Goal: Transaction & Acquisition: Book appointment/travel/reservation

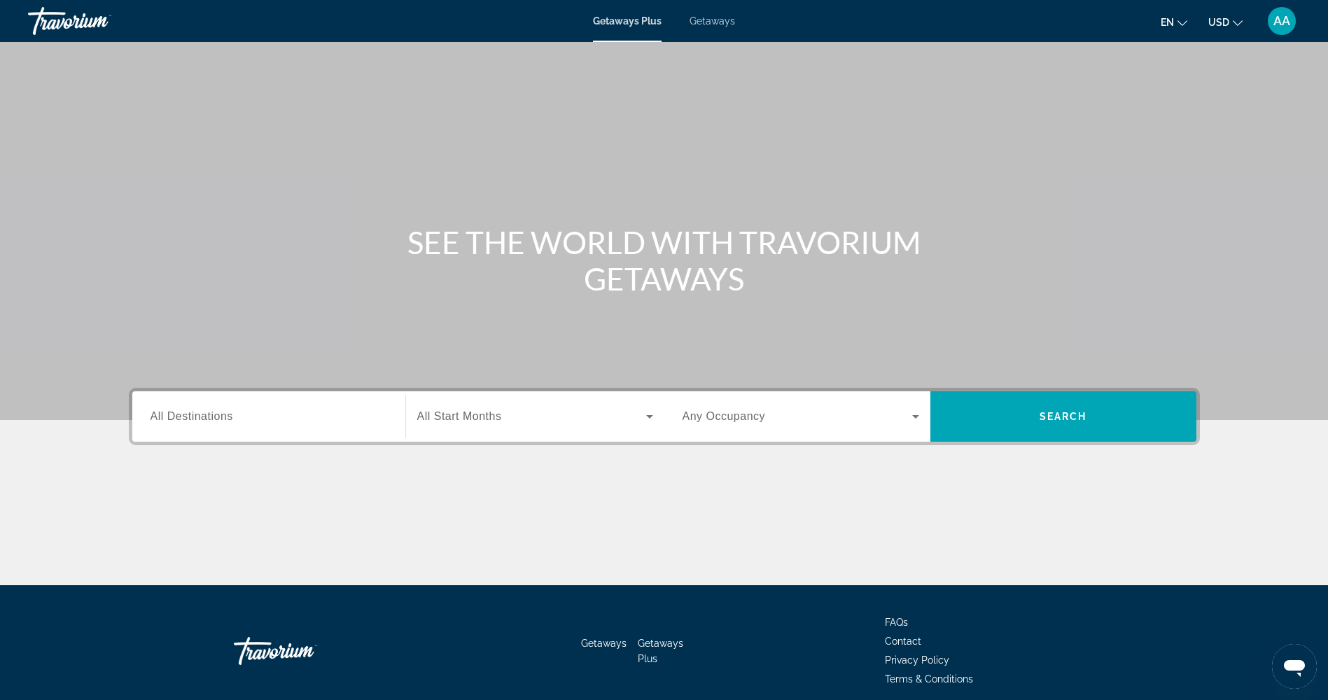
click at [371, 414] on input "Destination All Destinations" at bounding box center [268, 417] width 237 height 17
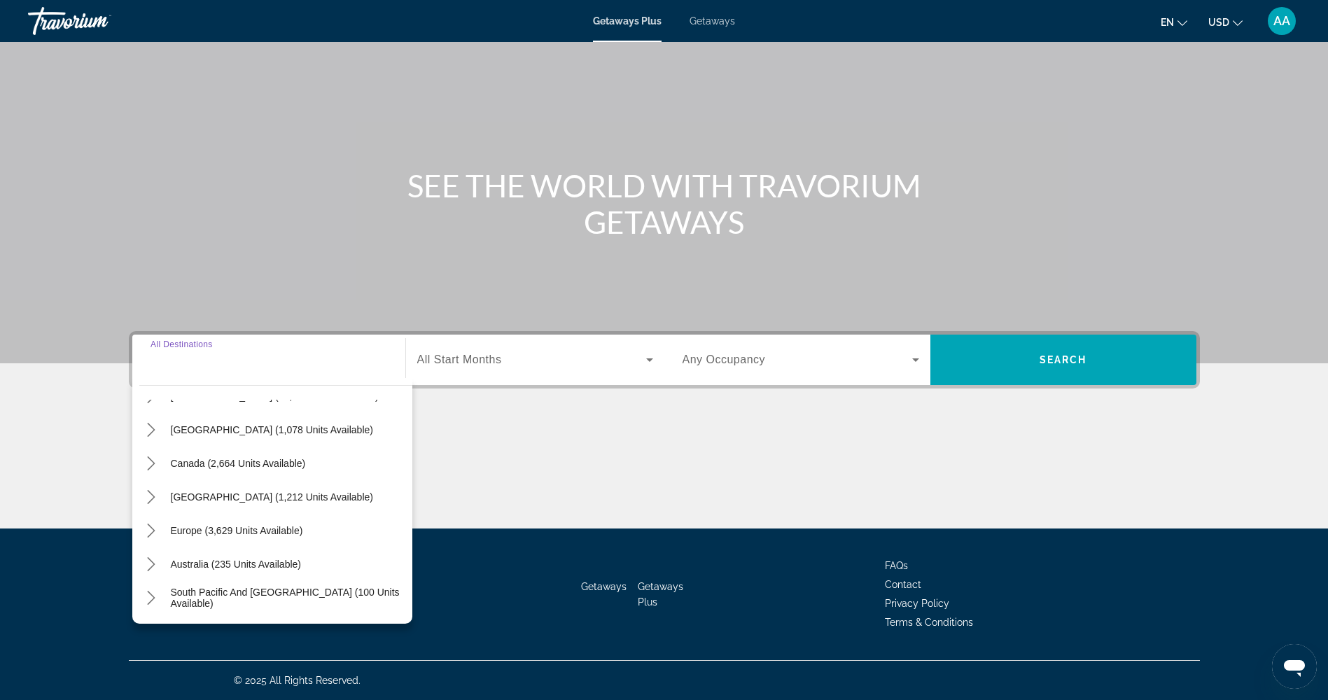
scroll to position [227, 0]
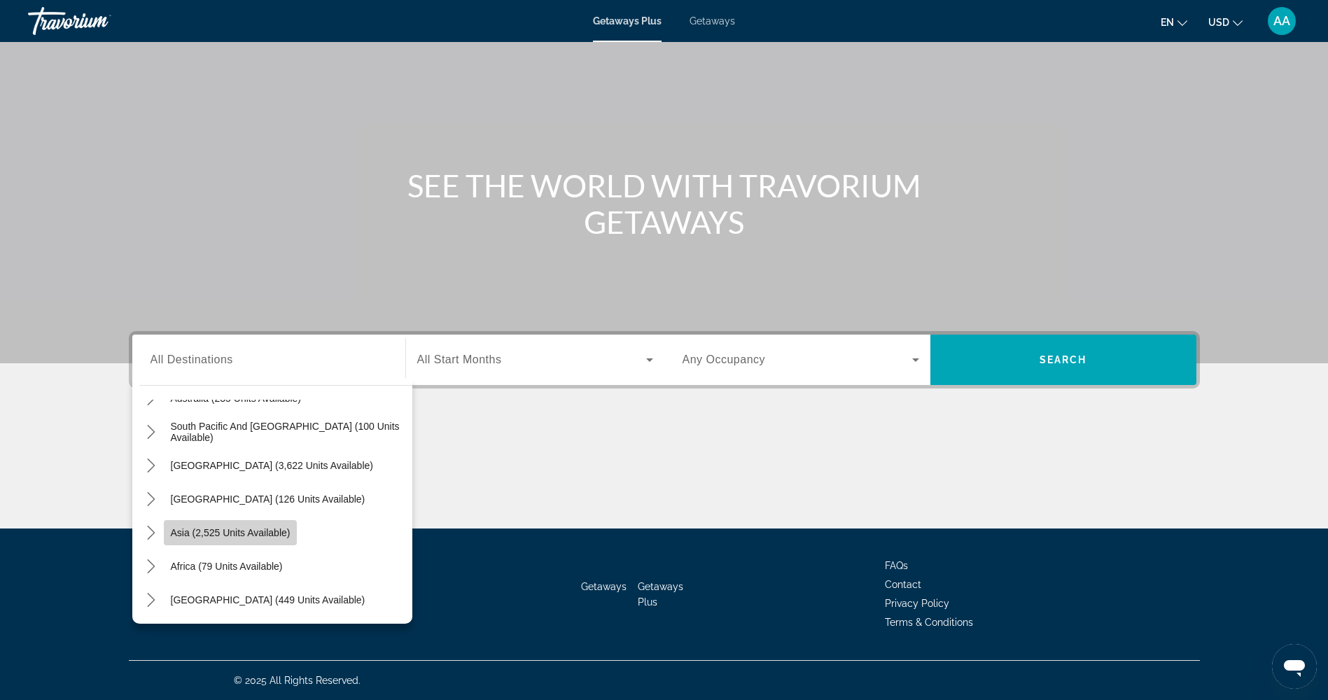
click at [260, 537] on span "Asia (2,525 units available)" at bounding box center [231, 532] width 120 height 11
type input "**********"
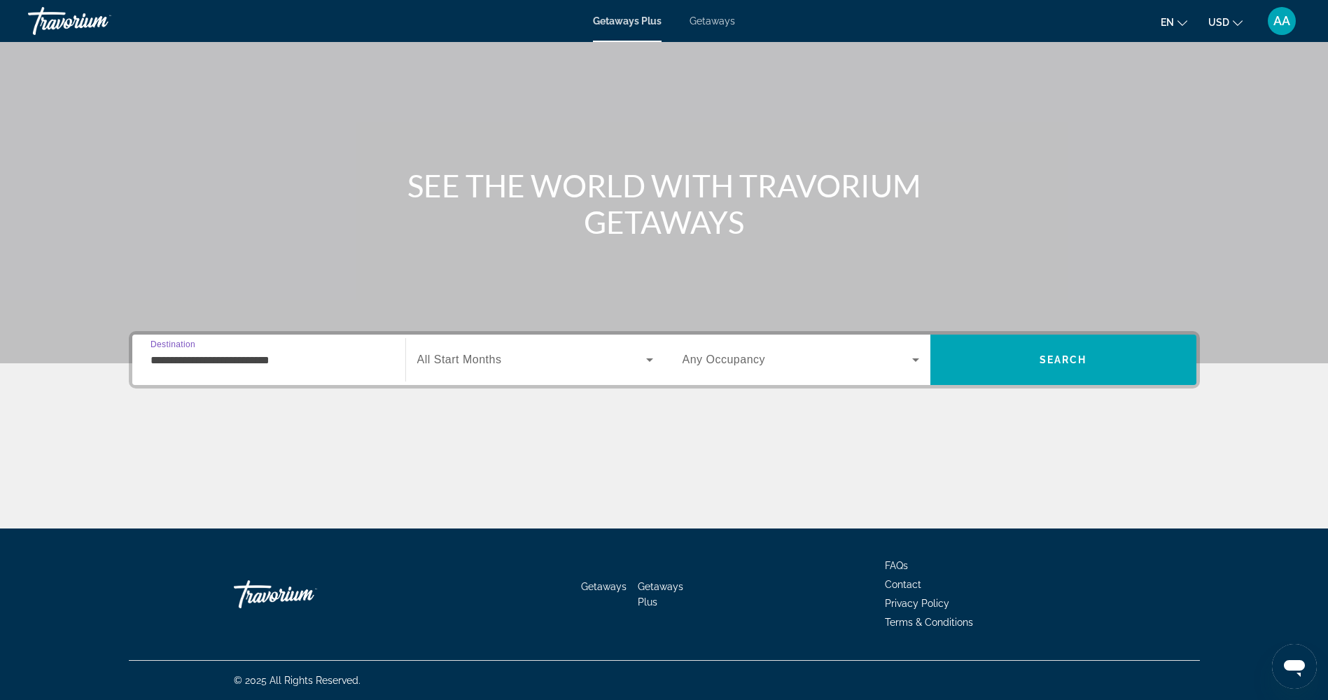
click at [917, 371] on div "Search widget" at bounding box center [800, 359] width 237 height 39
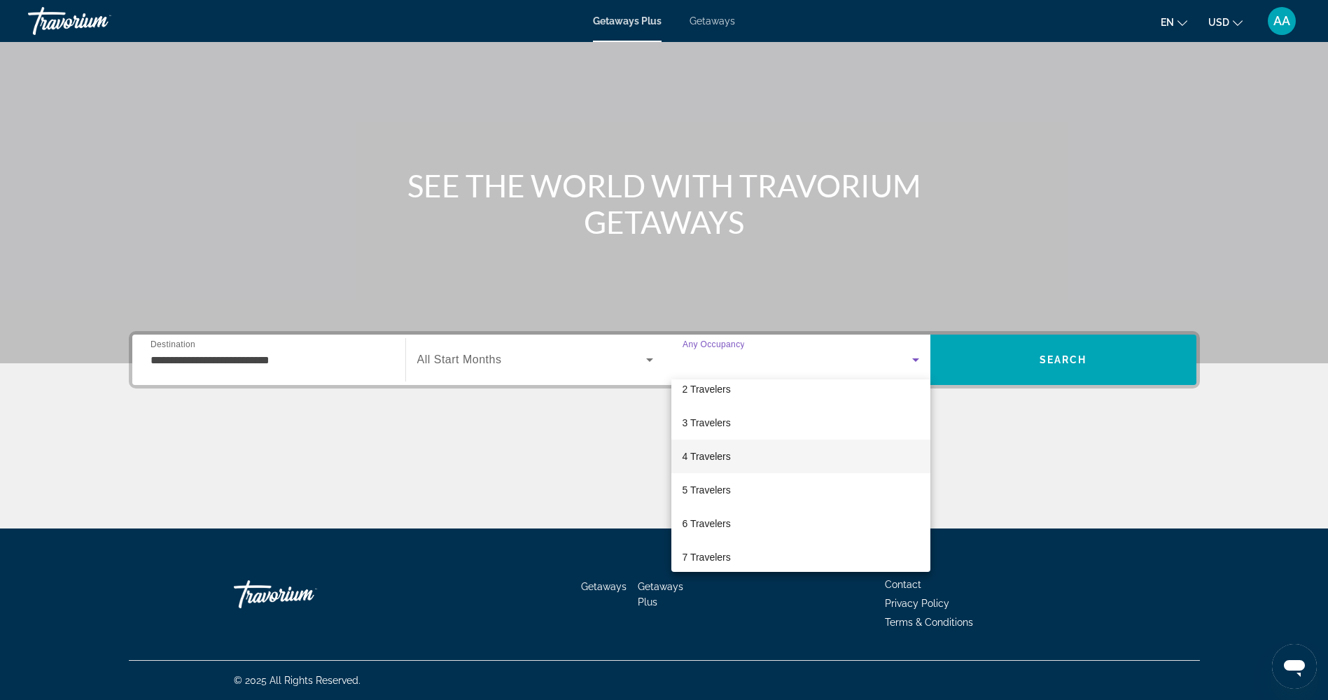
scroll to position [70, 0]
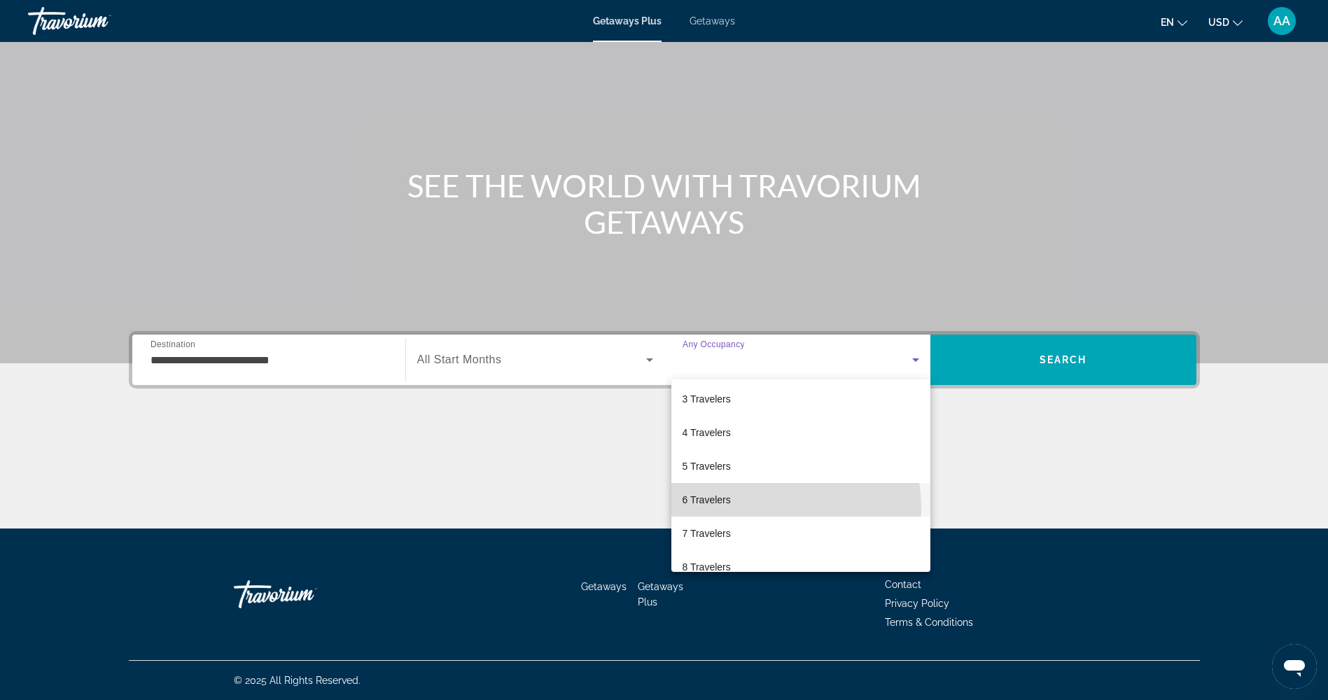
click at [732, 510] on mat-option "6 Travelers" at bounding box center [800, 500] width 259 height 34
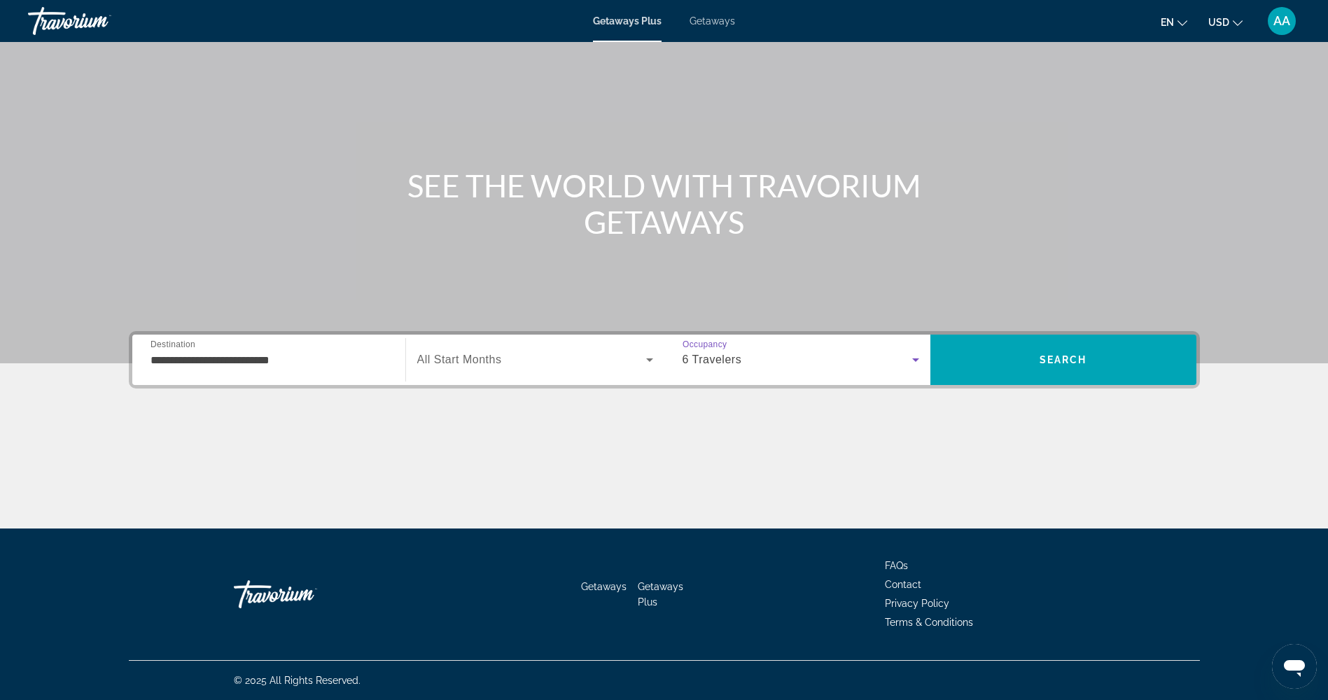
click at [650, 363] on icon "Search widget" at bounding box center [649, 359] width 17 height 17
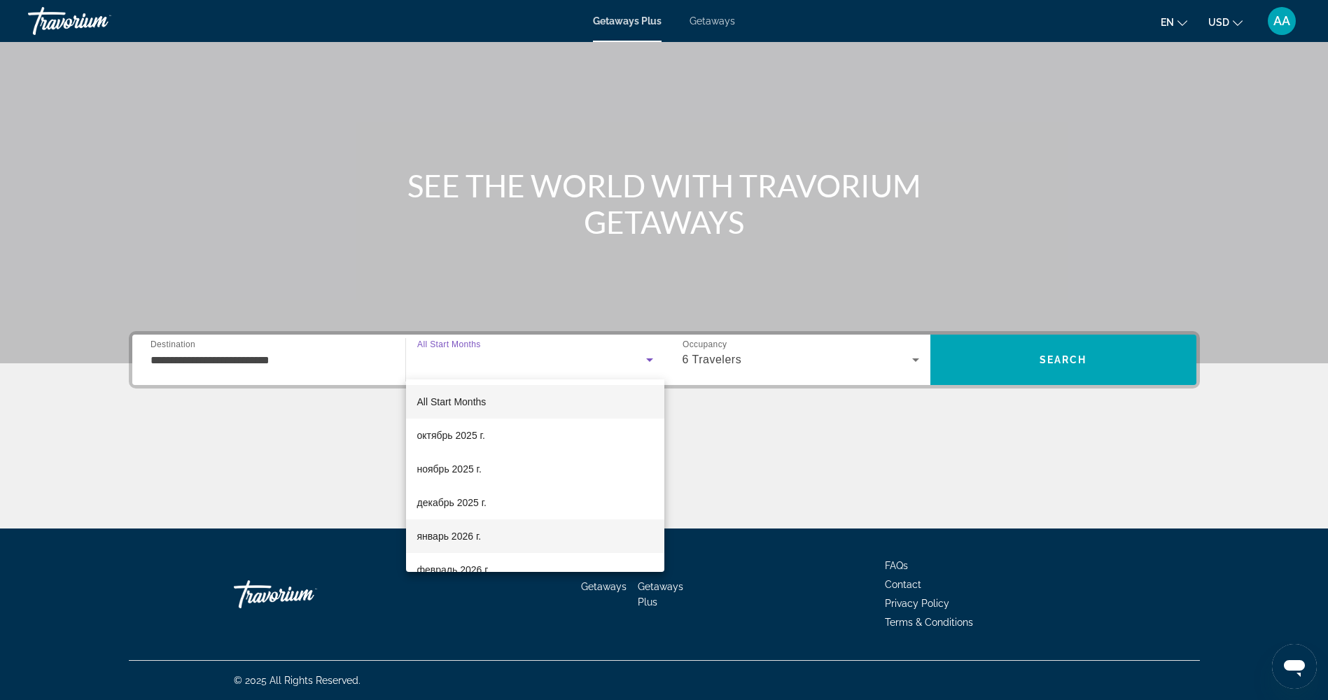
click at [577, 535] on mat-option "январь 2026 г." at bounding box center [535, 536] width 258 height 34
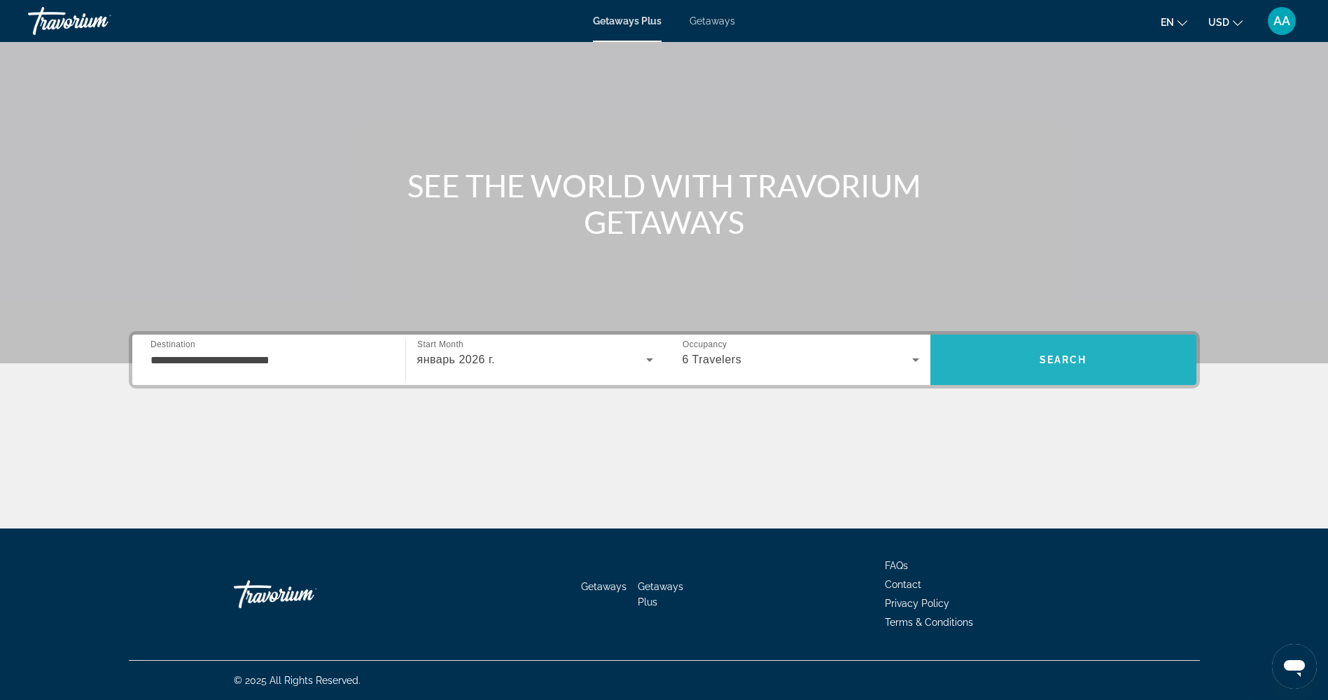
click at [1092, 370] on span "Search" at bounding box center [1063, 360] width 266 height 34
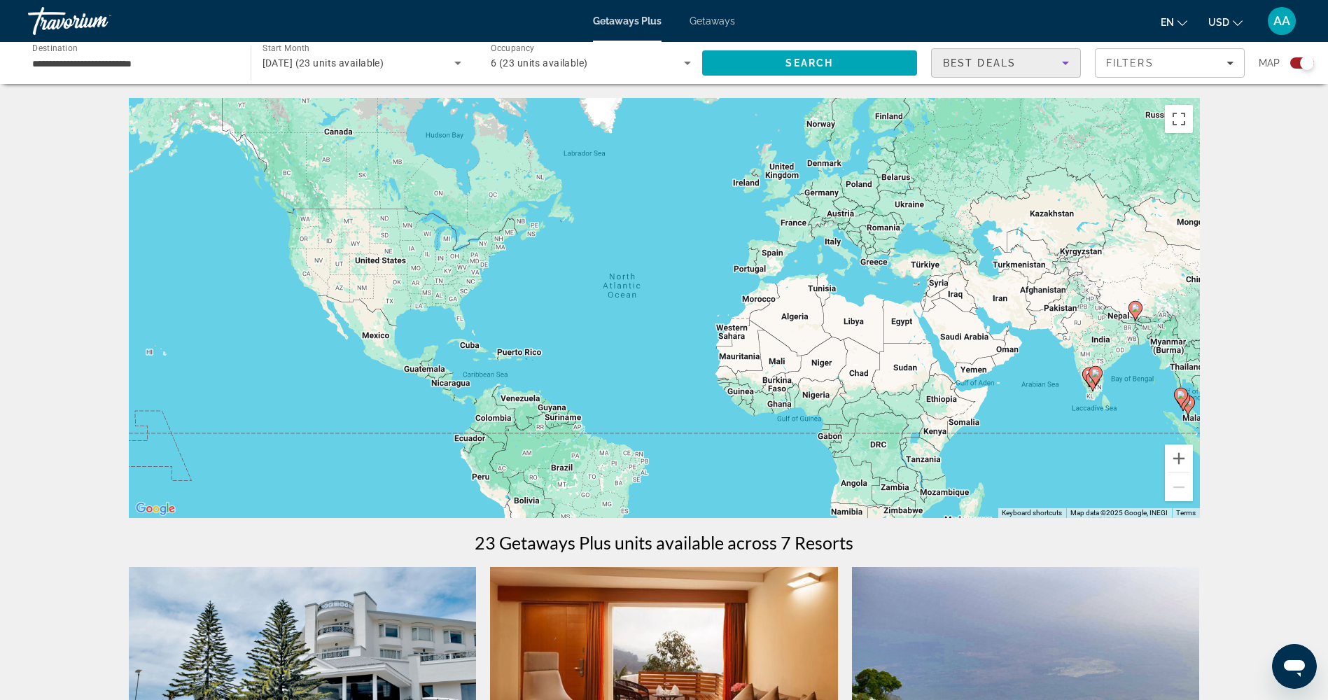
click at [1051, 67] on div "Best Deals" at bounding box center [1002, 63] width 119 height 17
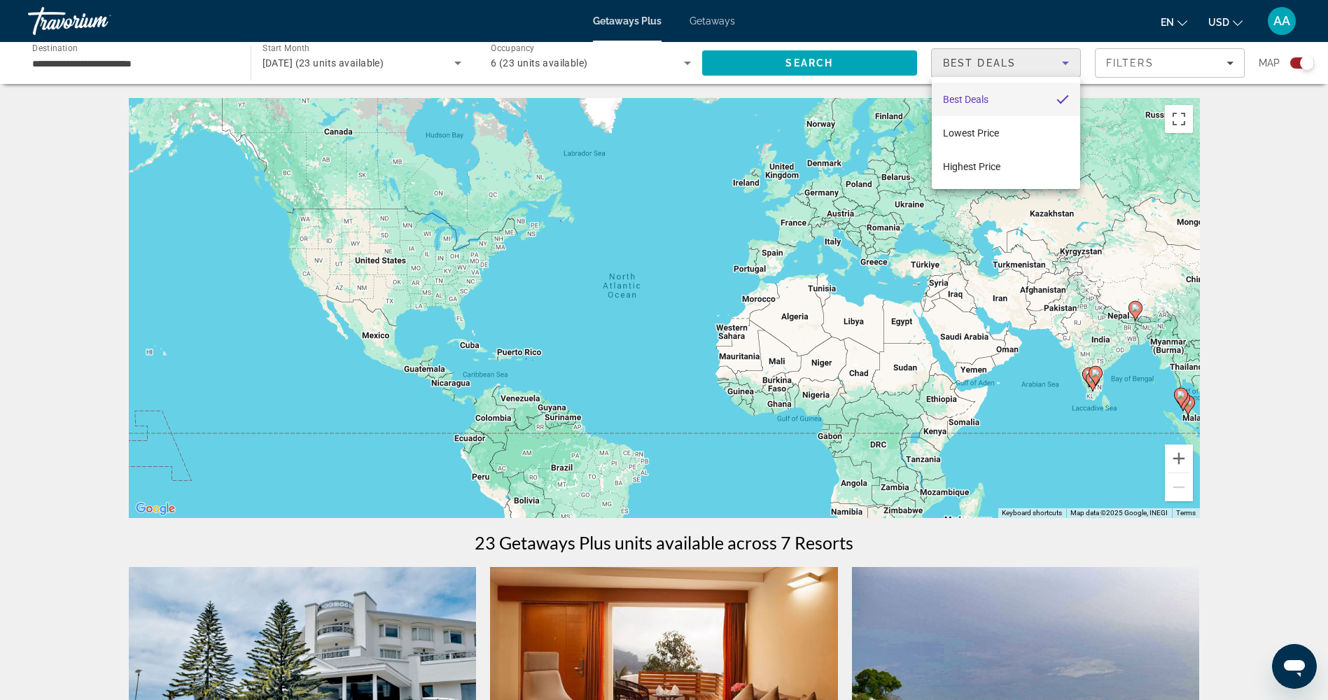
click at [1017, 106] on mat-option "Best Deals" at bounding box center [1005, 100] width 148 height 34
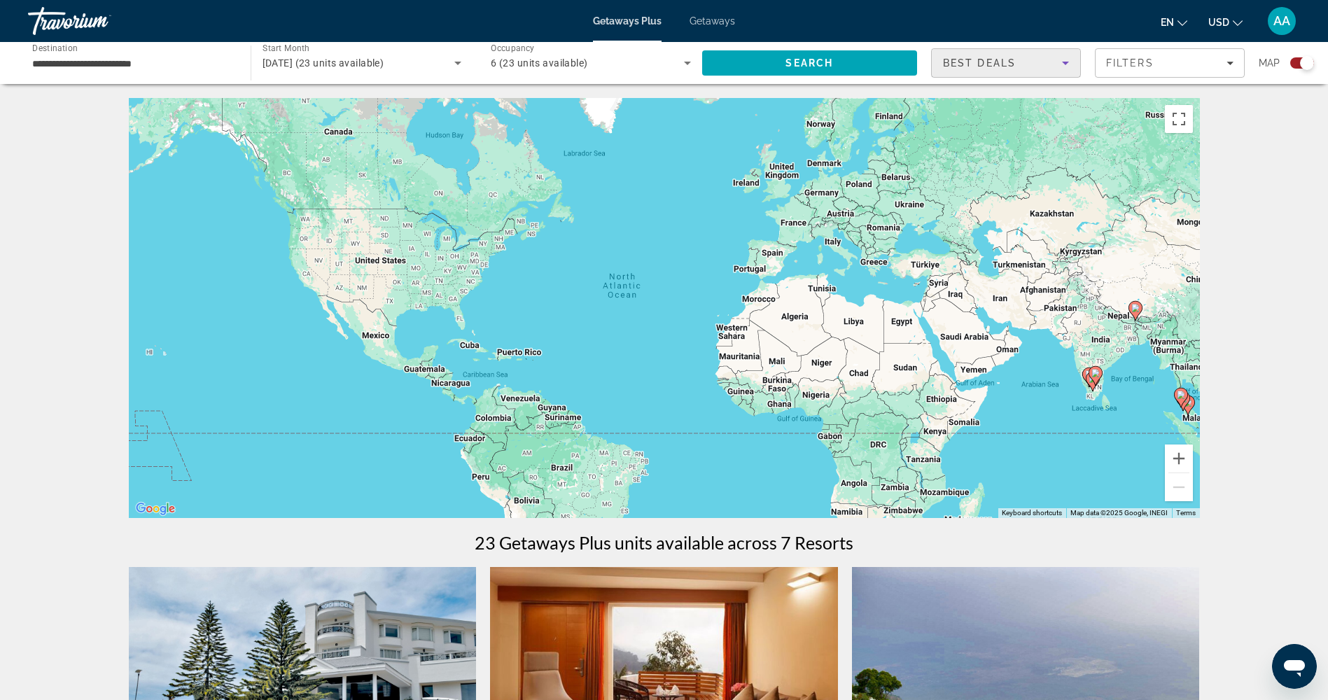
click at [1169, 41] on mat-toolbar "Getaways Plus Getaways en English Español Français Italiano Português русский U…" at bounding box center [664, 21] width 1328 height 42
click at [1163, 53] on span "Filters" at bounding box center [1169, 63] width 148 height 34
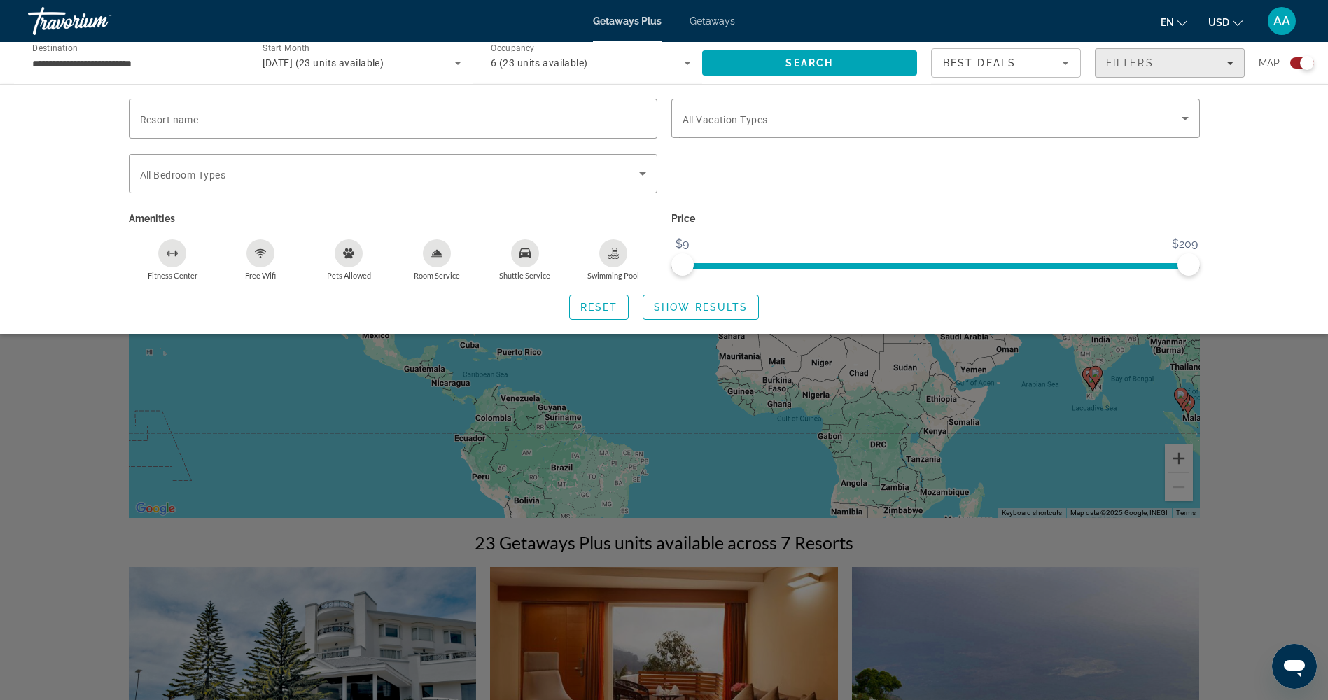
click at [1163, 53] on span "Filters" at bounding box center [1169, 63] width 148 height 34
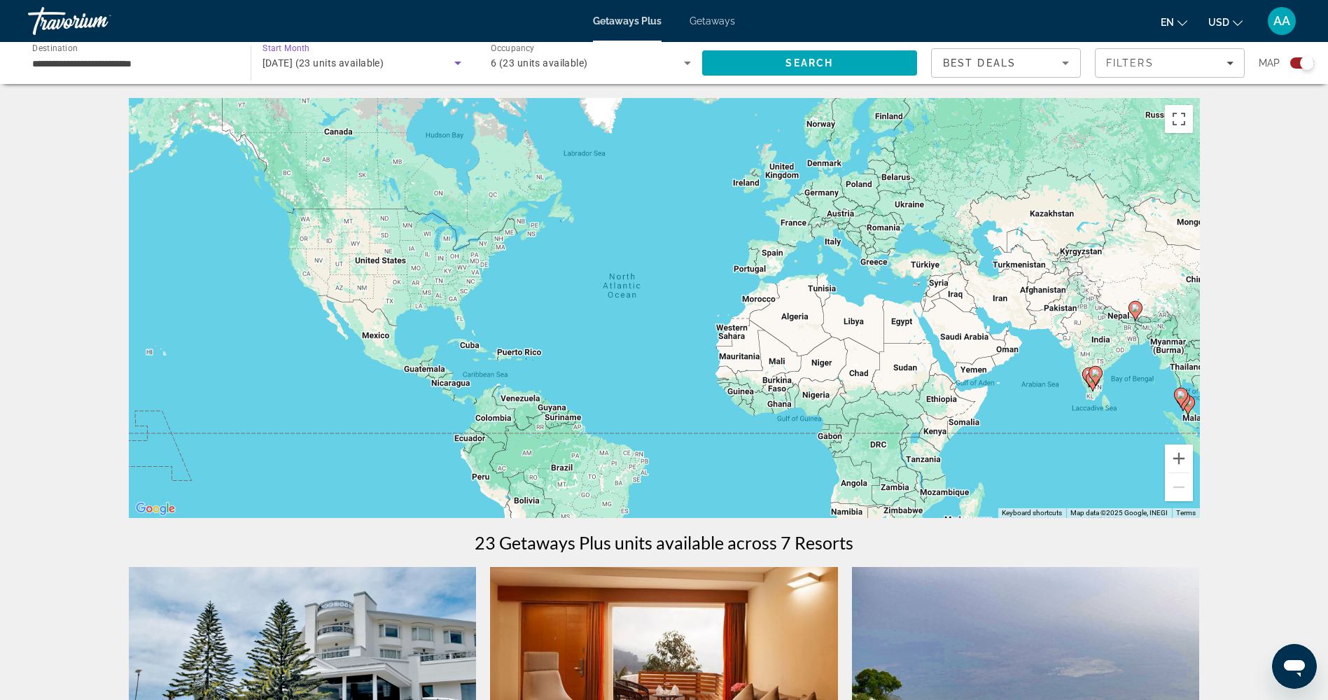
click at [315, 65] on span "[DATE] (23 units available)" at bounding box center [323, 62] width 122 height 11
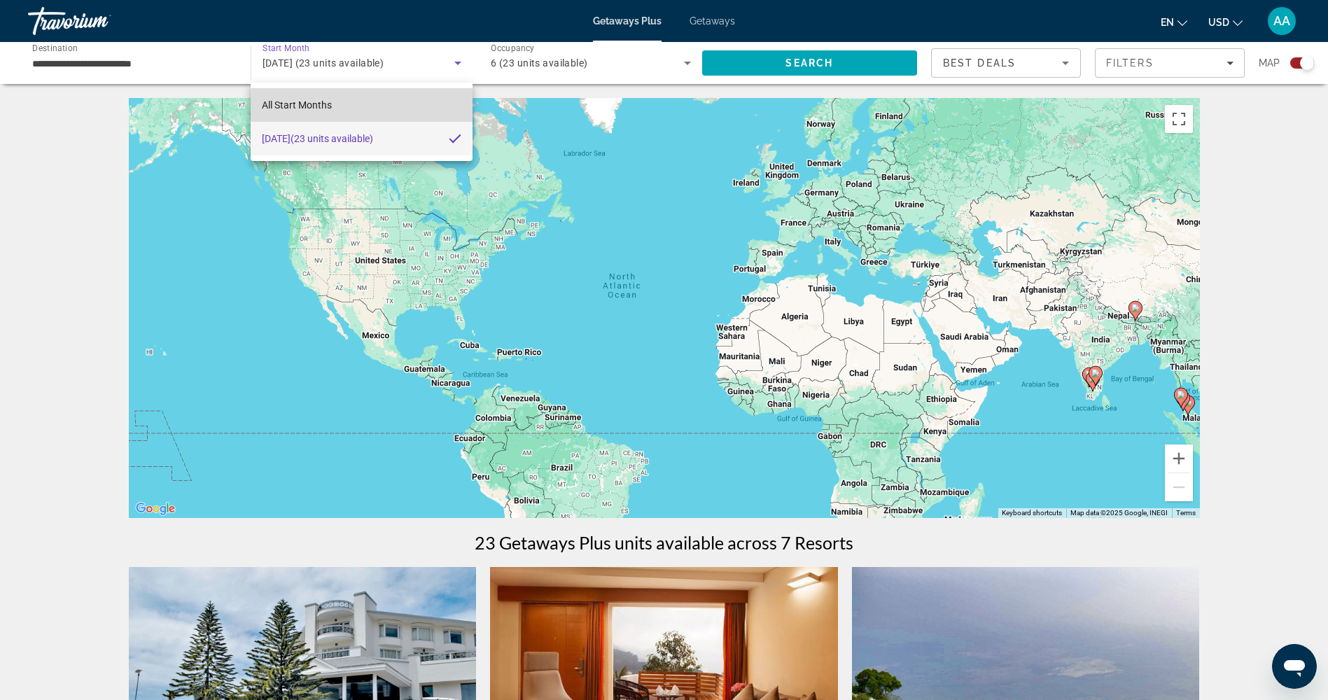
click at [391, 106] on mat-option "All Start Months" at bounding box center [361, 105] width 221 height 34
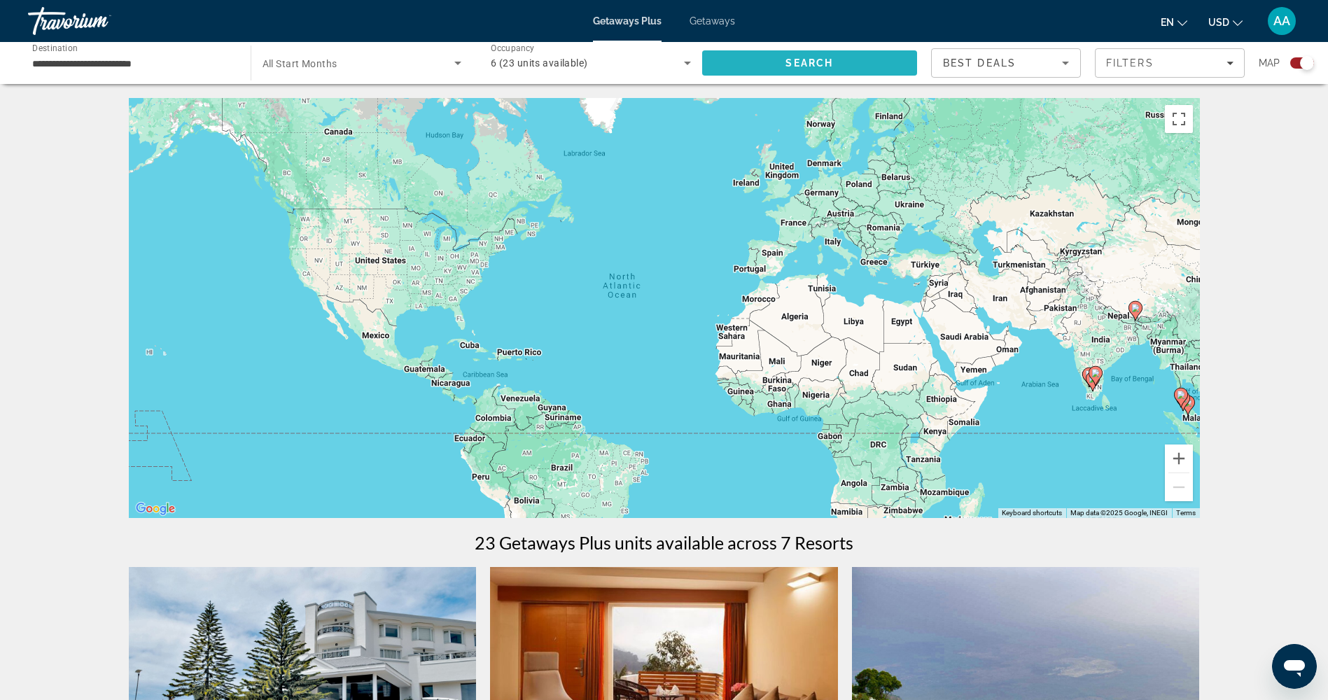
click at [821, 59] on span "Search" at bounding box center [809, 62] width 48 height 11
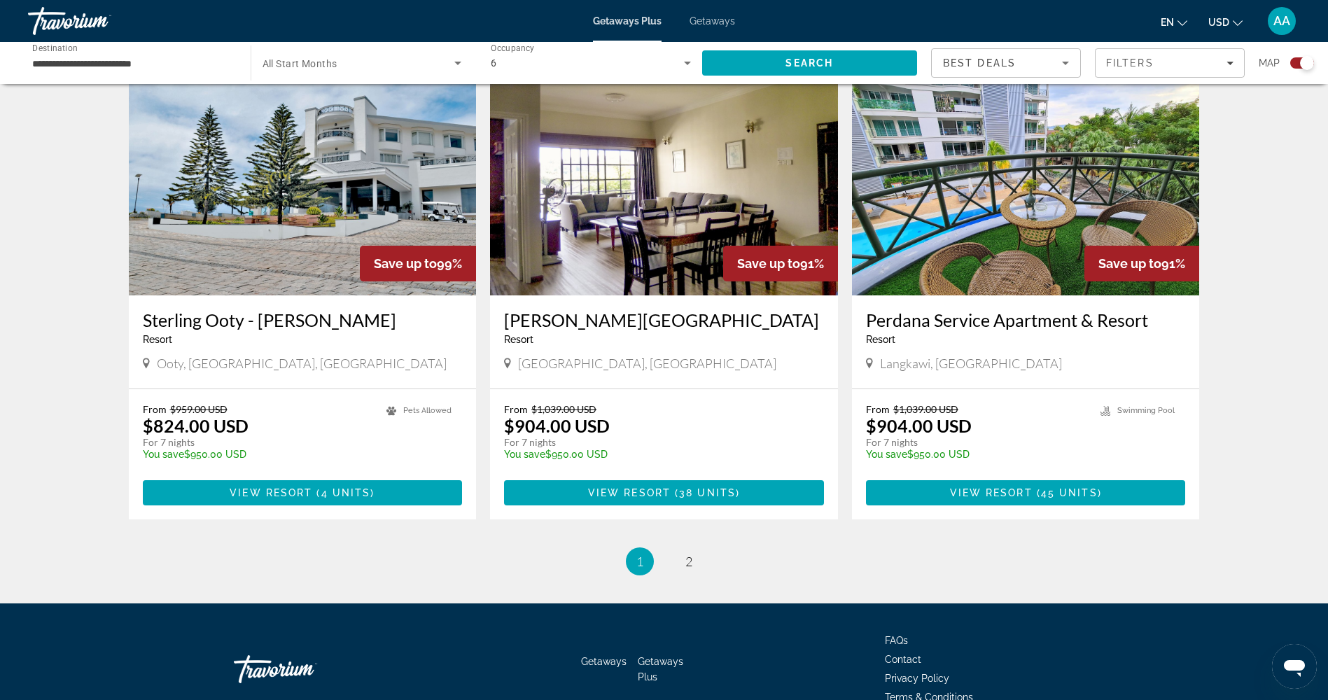
scroll to position [1998, 0]
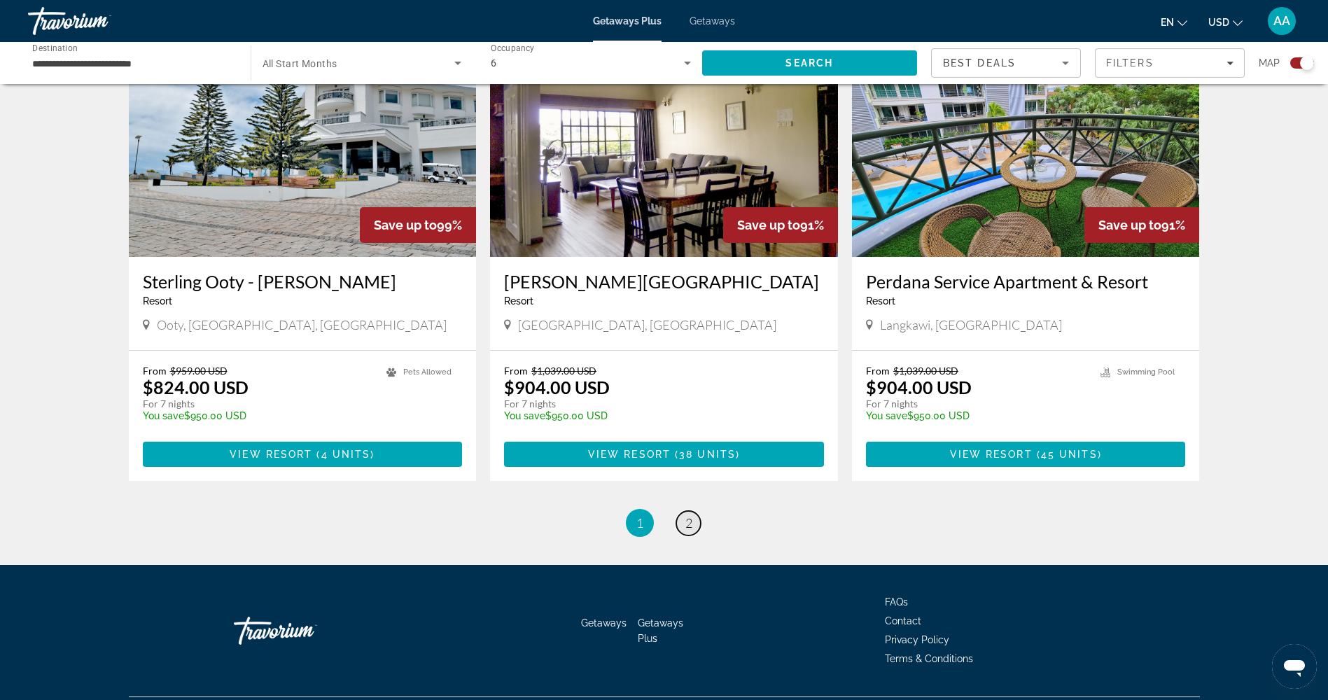
click at [689, 515] on span "2" at bounding box center [688, 522] width 7 height 15
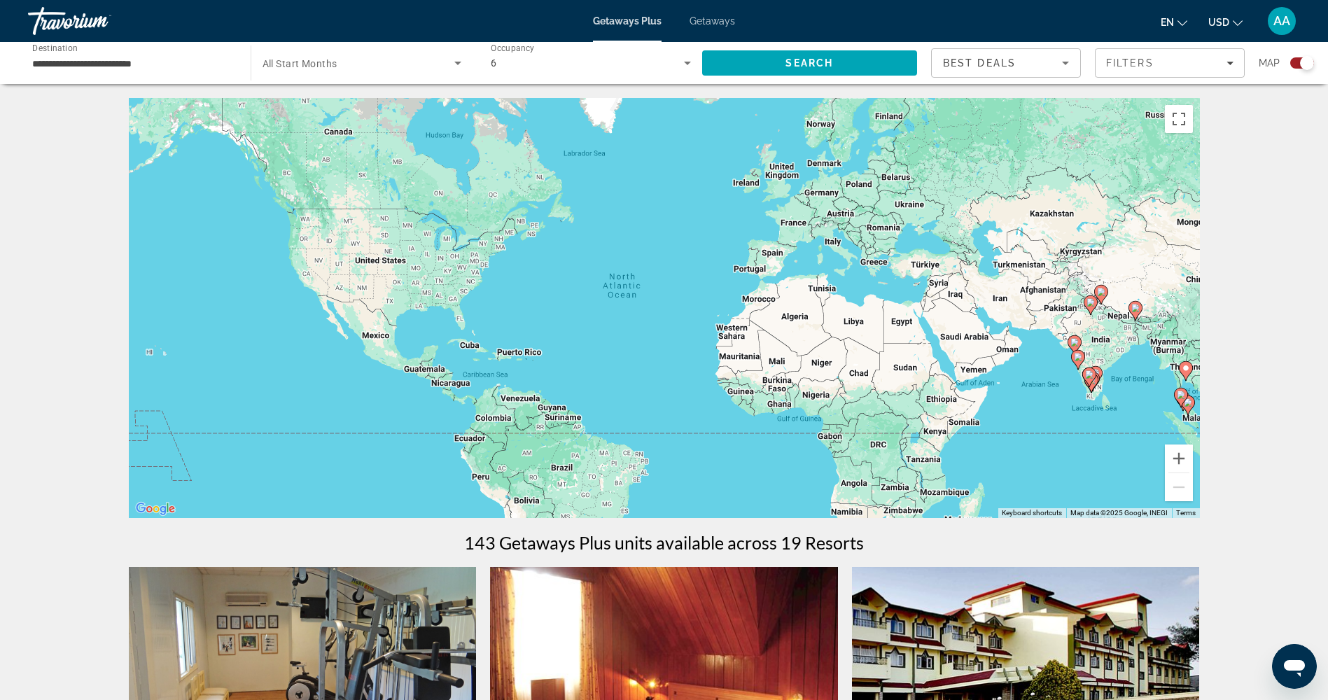
click at [181, 50] on div "**********" at bounding box center [132, 63] width 200 height 40
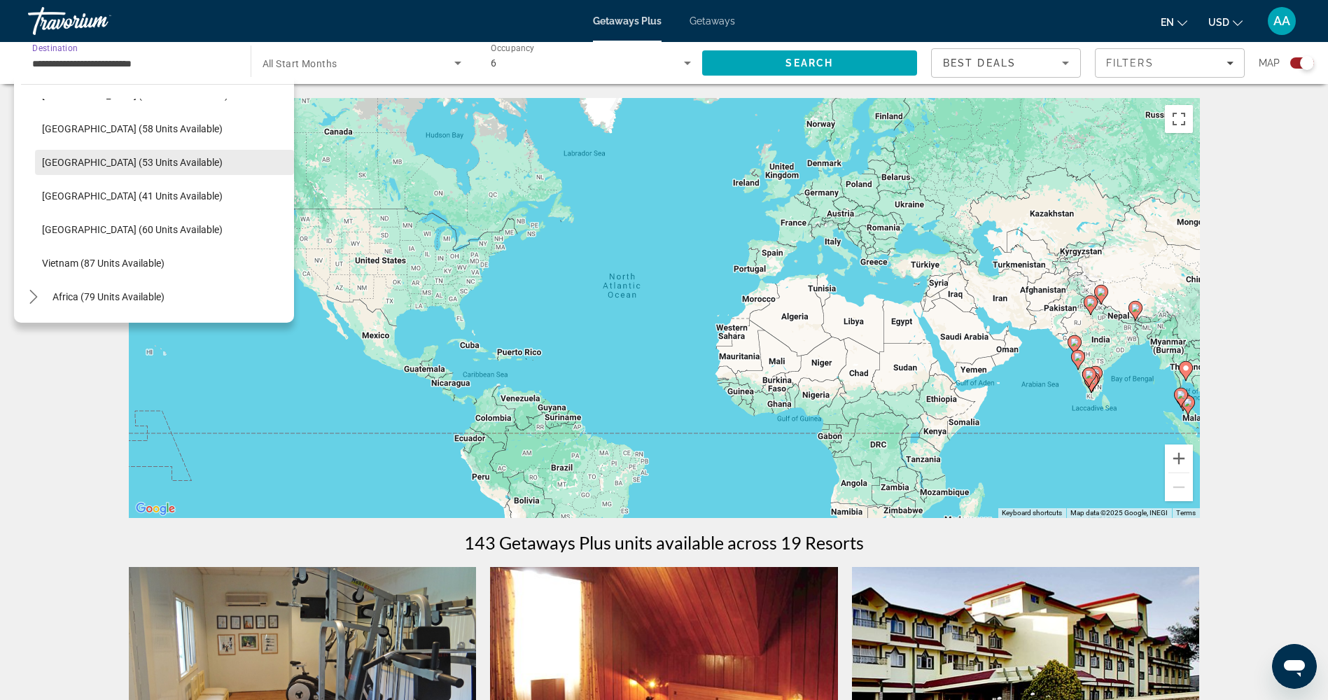
scroll to position [563, 0]
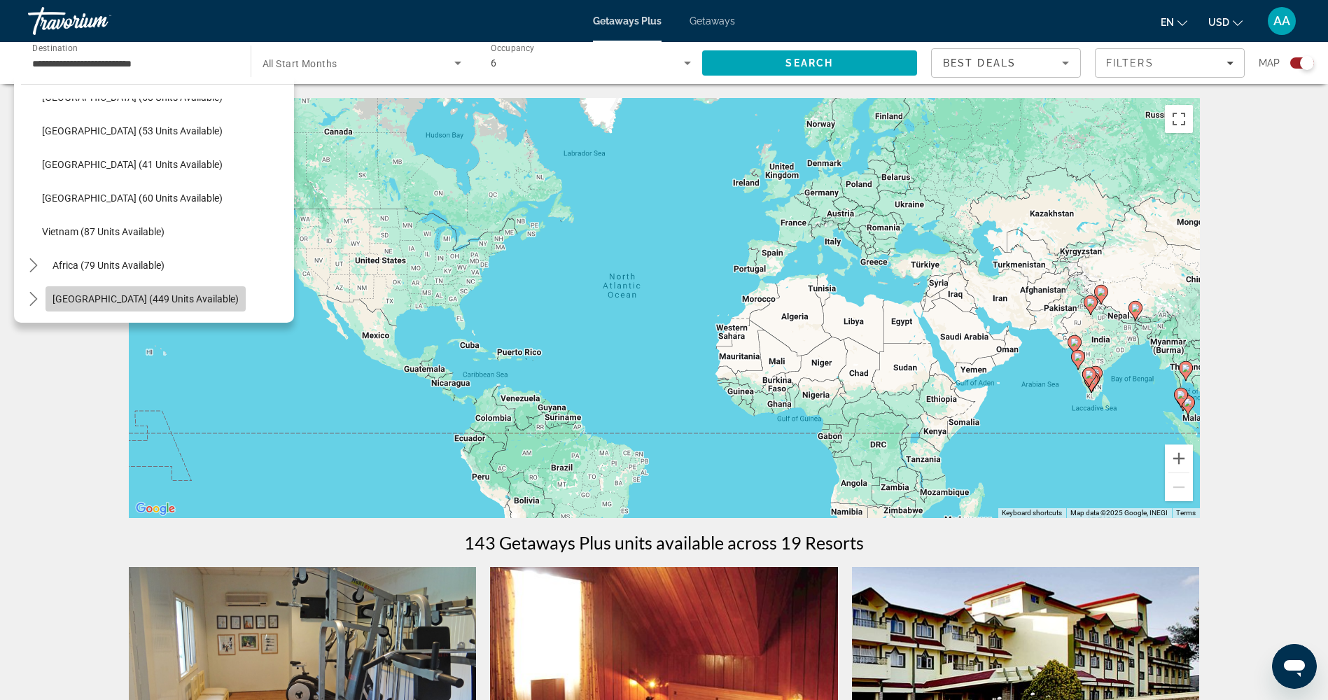
click at [178, 291] on span "Select destination: Middle East (449 units available)" at bounding box center [145, 299] width 200 height 34
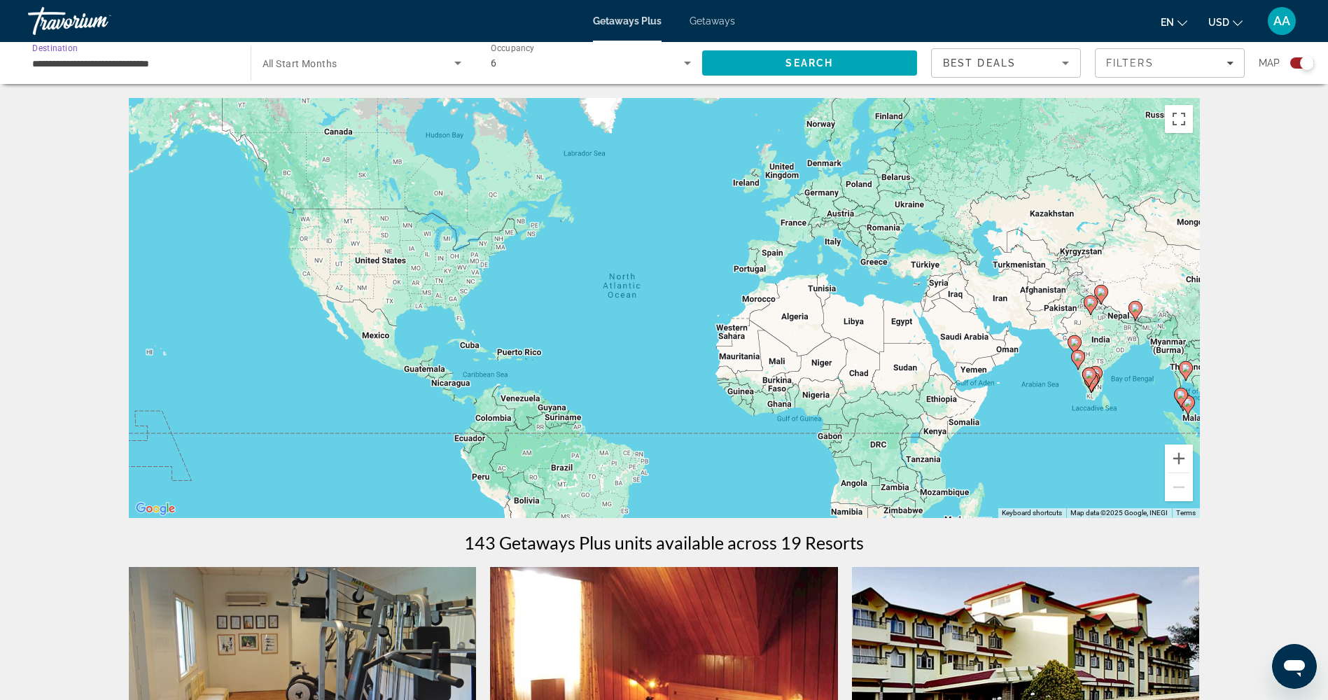
click at [162, 57] on input "**********" at bounding box center [132, 63] width 200 height 17
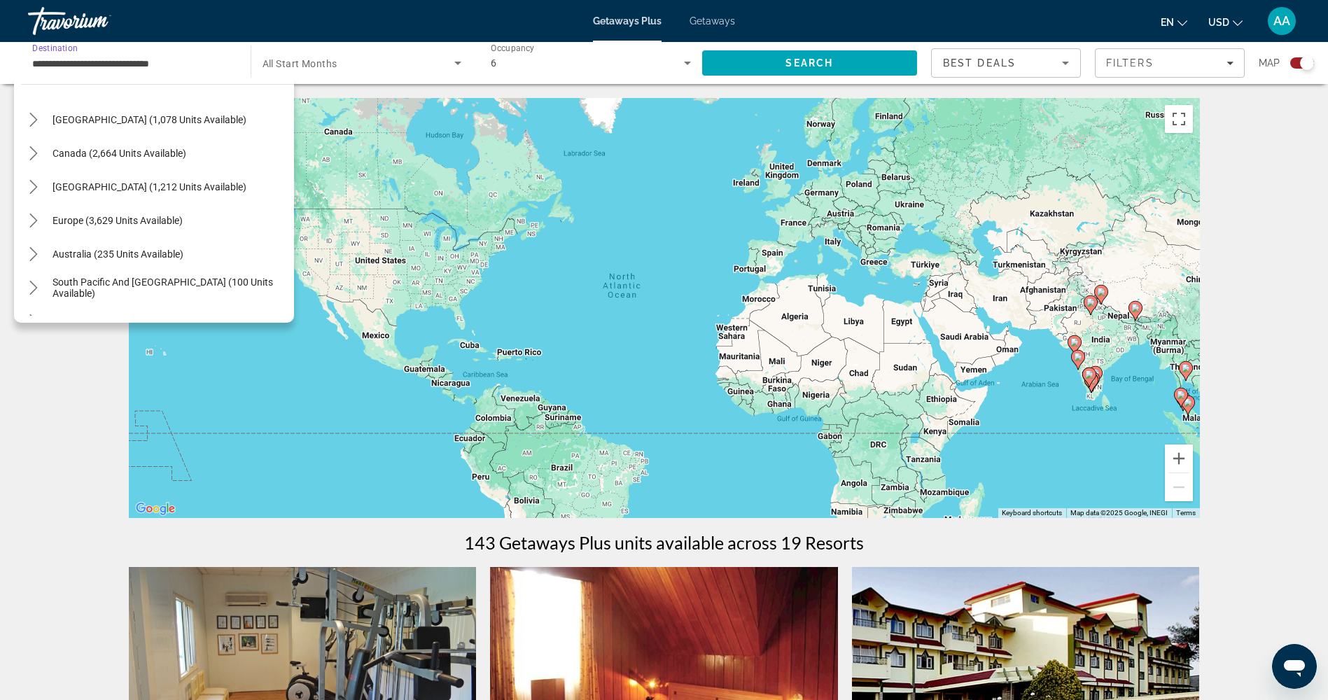
scroll to position [0, 0]
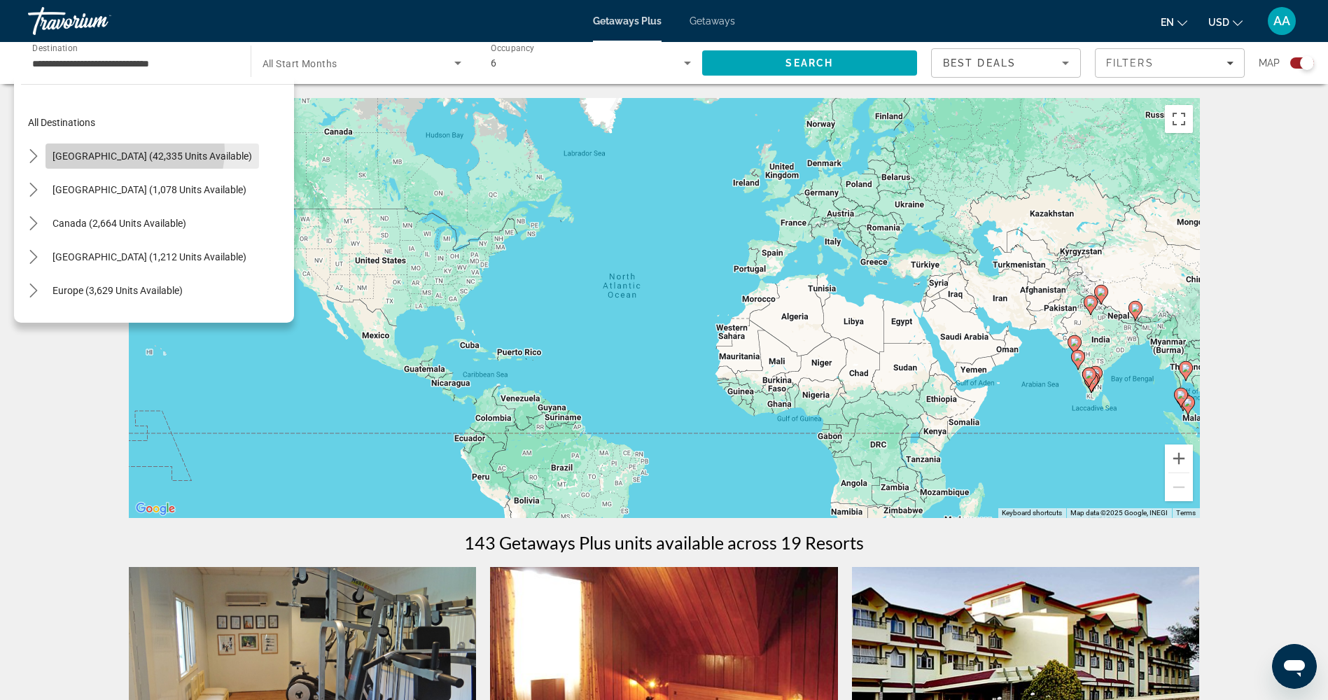
click at [120, 150] on span "[GEOGRAPHIC_DATA] (42,335 units available)" at bounding box center [151, 155] width 199 height 11
type input "**********"
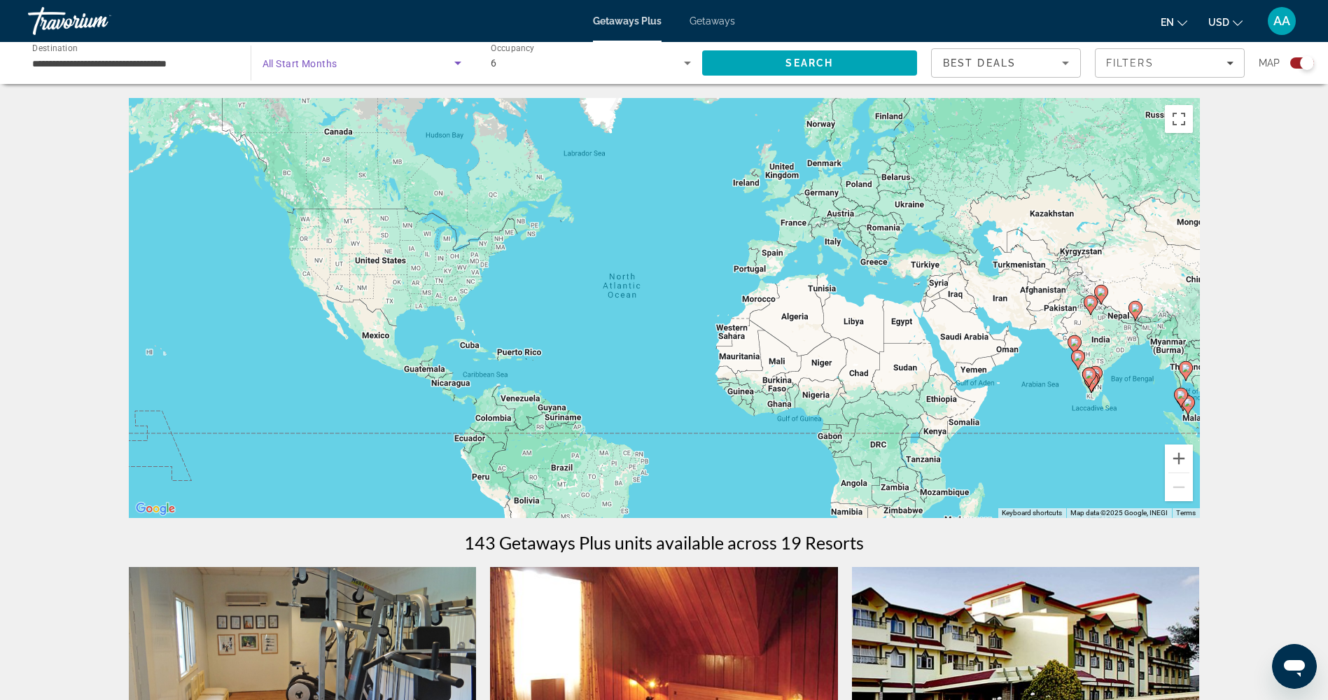
click at [455, 66] on icon "Search widget" at bounding box center [457, 63] width 17 height 17
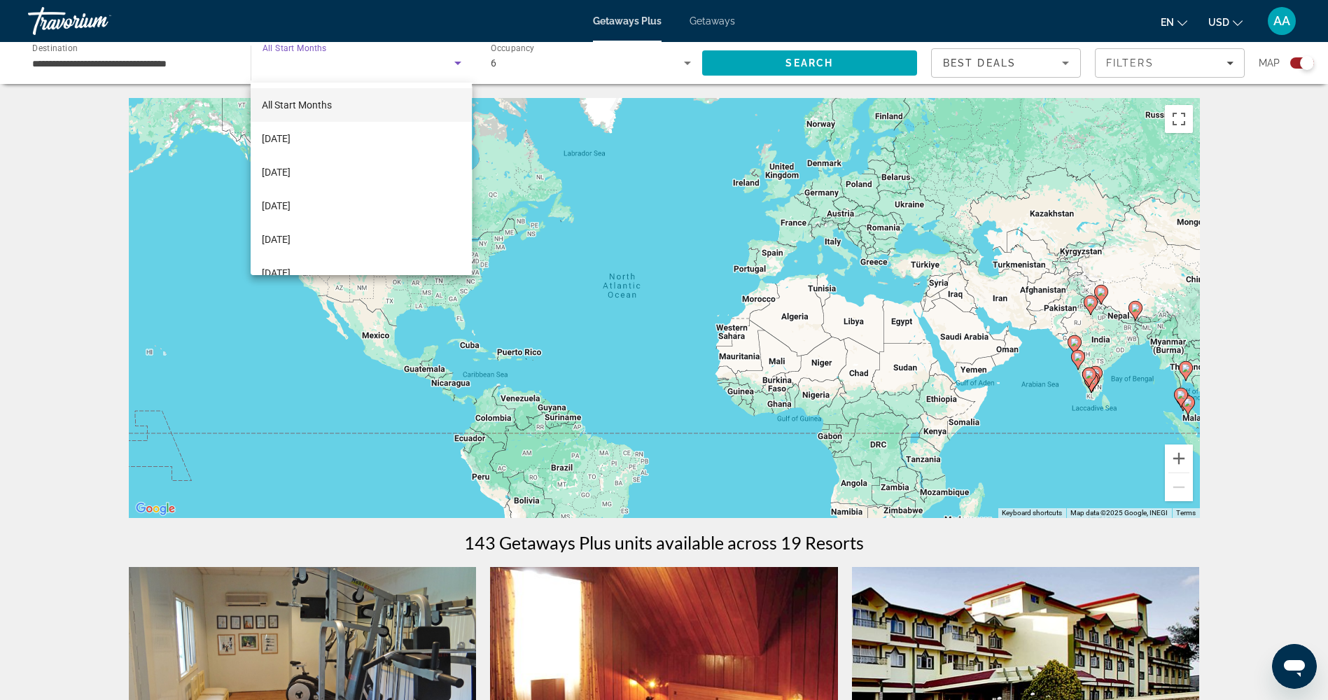
click at [455, 66] on div at bounding box center [664, 350] width 1328 height 700
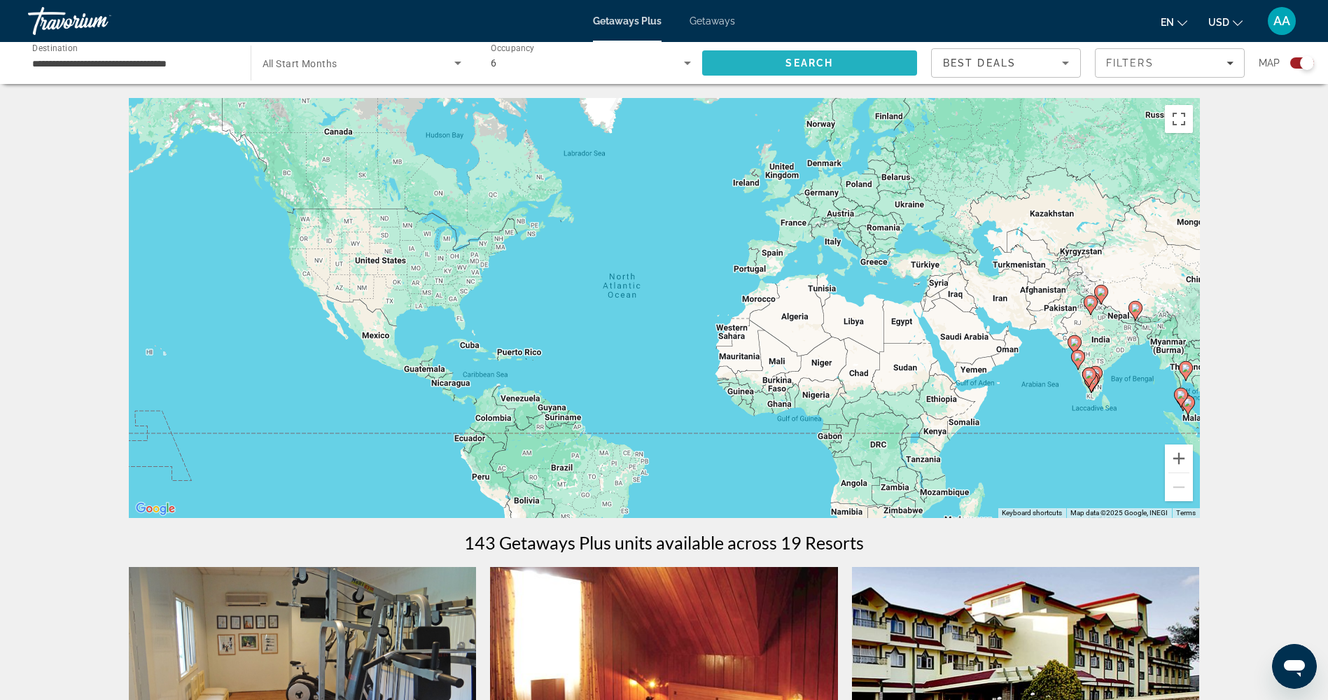
click at [847, 65] on span "Search" at bounding box center [810, 63] width 216 height 34
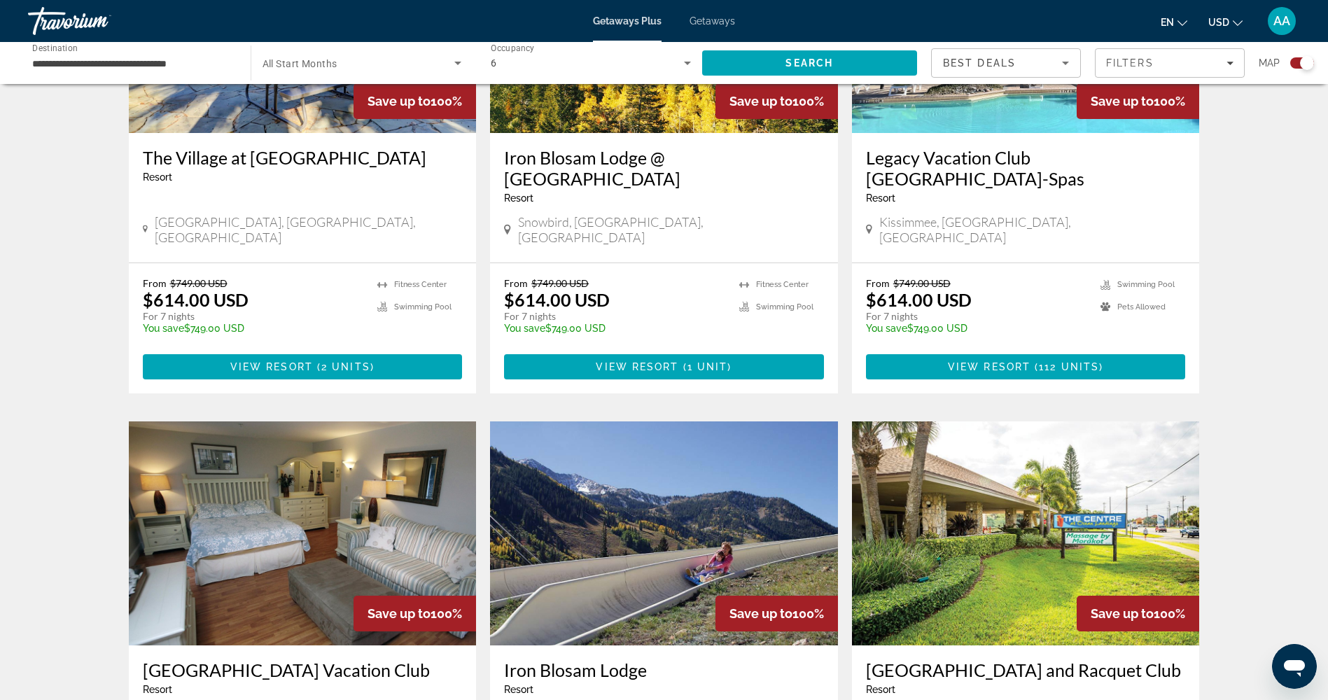
scroll to position [980, 0]
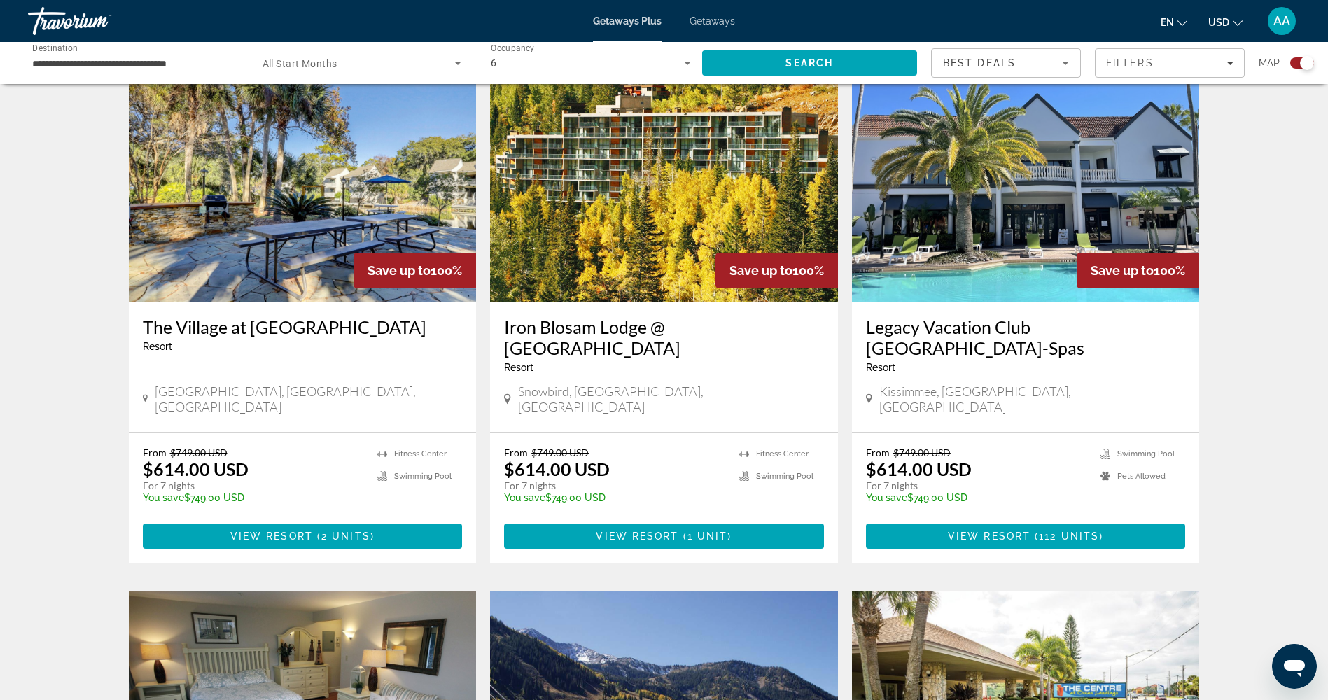
click at [993, 274] on img "Main content" at bounding box center [1026, 190] width 348 height 224
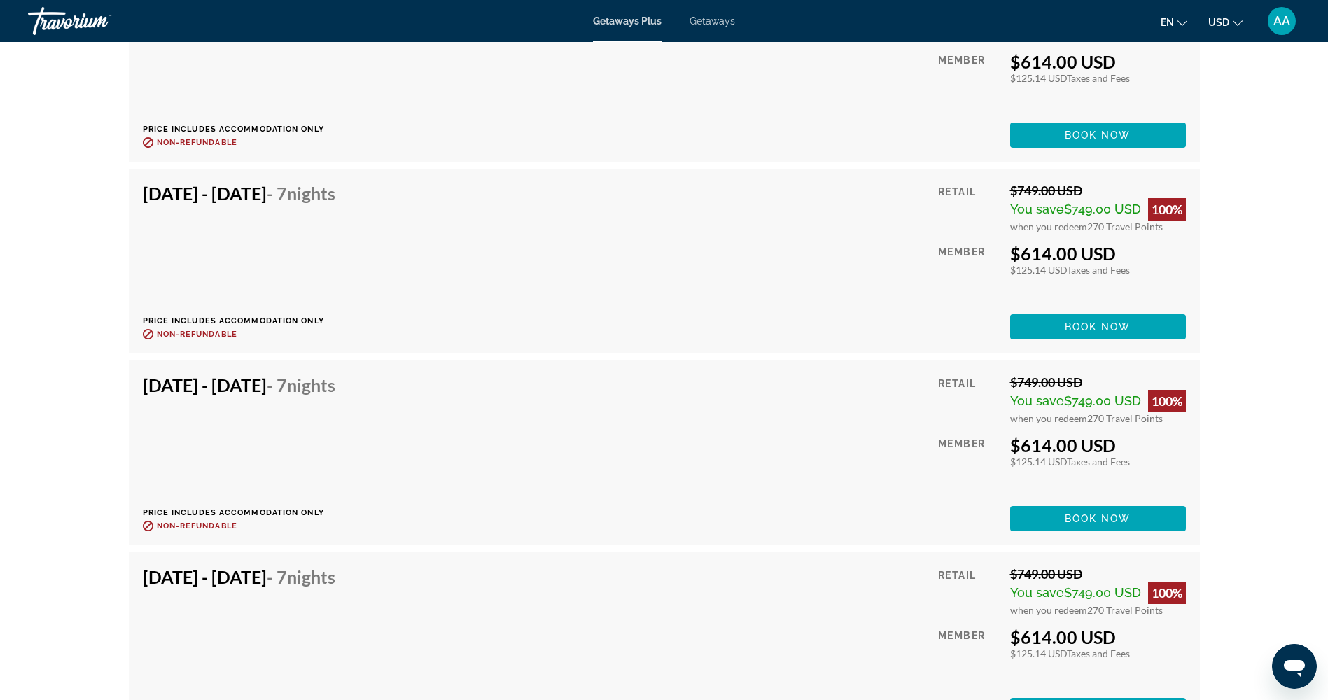
scroll to position [5179, 0]
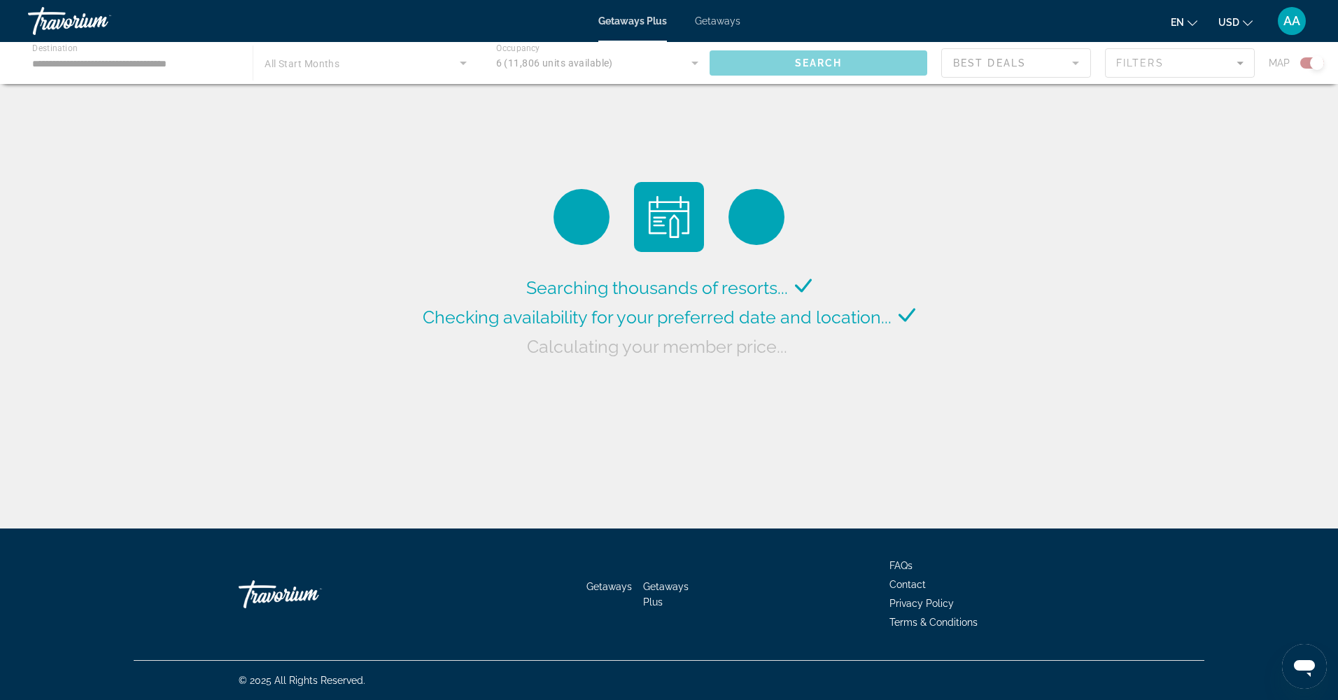
click at [708, 28] on div "Getaways Plus Getaways en English Español Français Italiano Português русский U…" at bounding box center [669, 21] width 1338 height 36
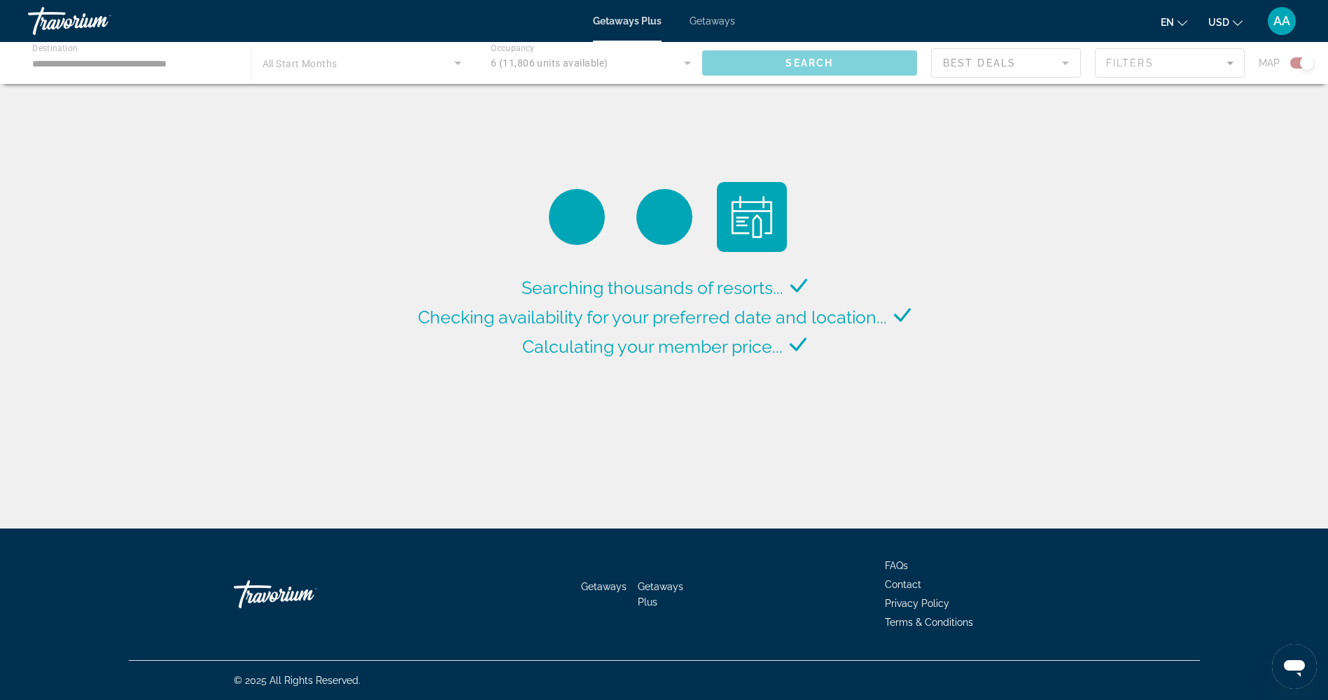
click at [717, 24] on span "Getaways" at bounding box center [711, 20] width 45 height 11
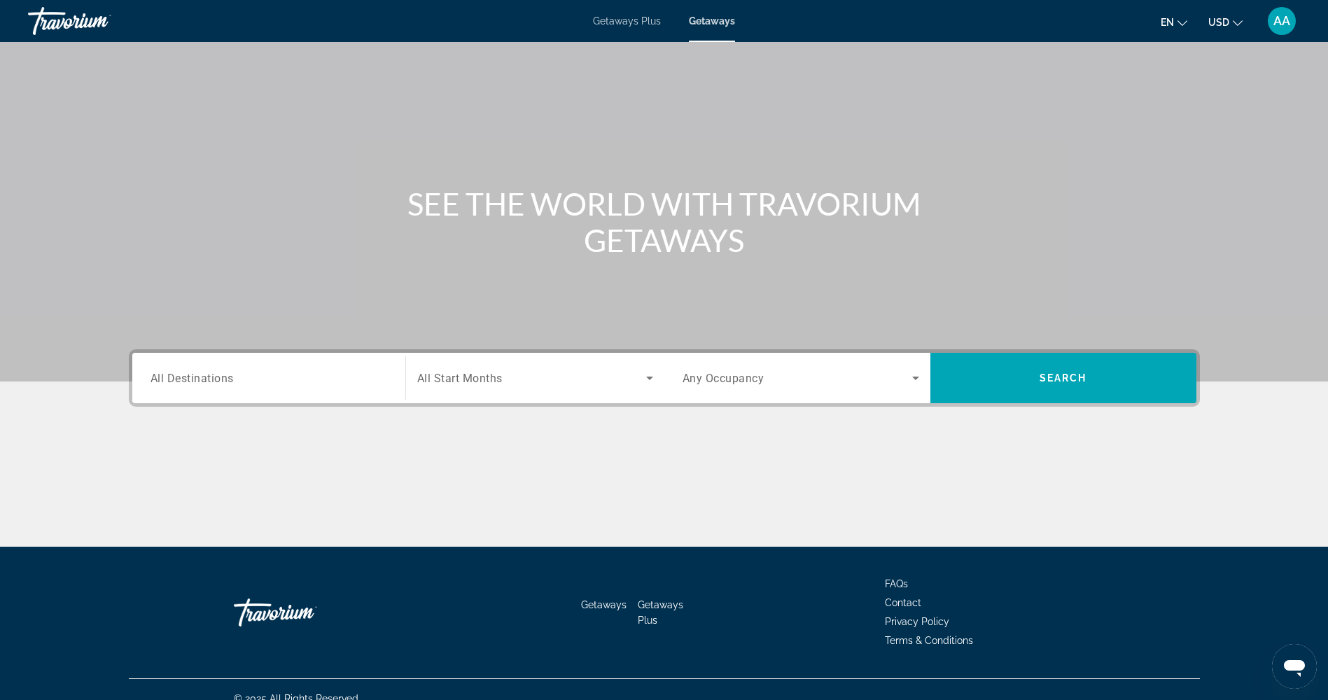
scroll to position [57, 0]
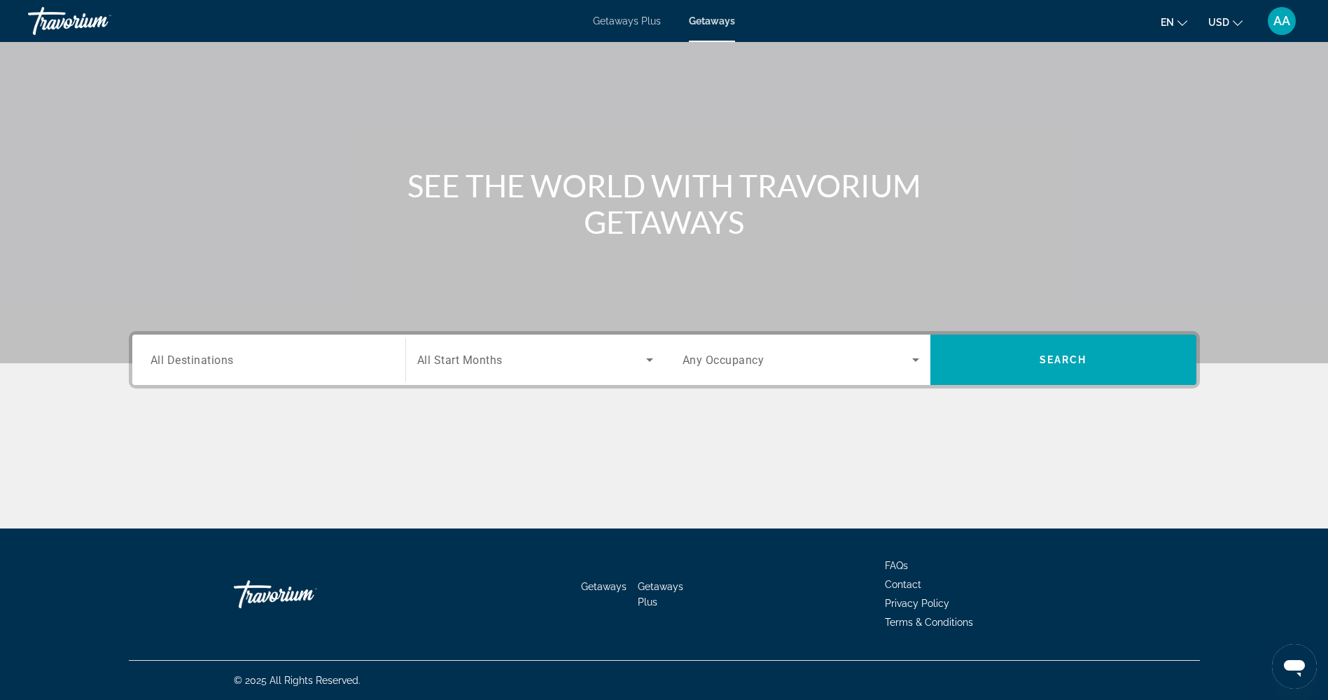
click at [638, 23] on span "Getaways Plus" at bounding box center [627, 20] width 68 height 11
